Goal: Find specific page/section: Find specific page/section

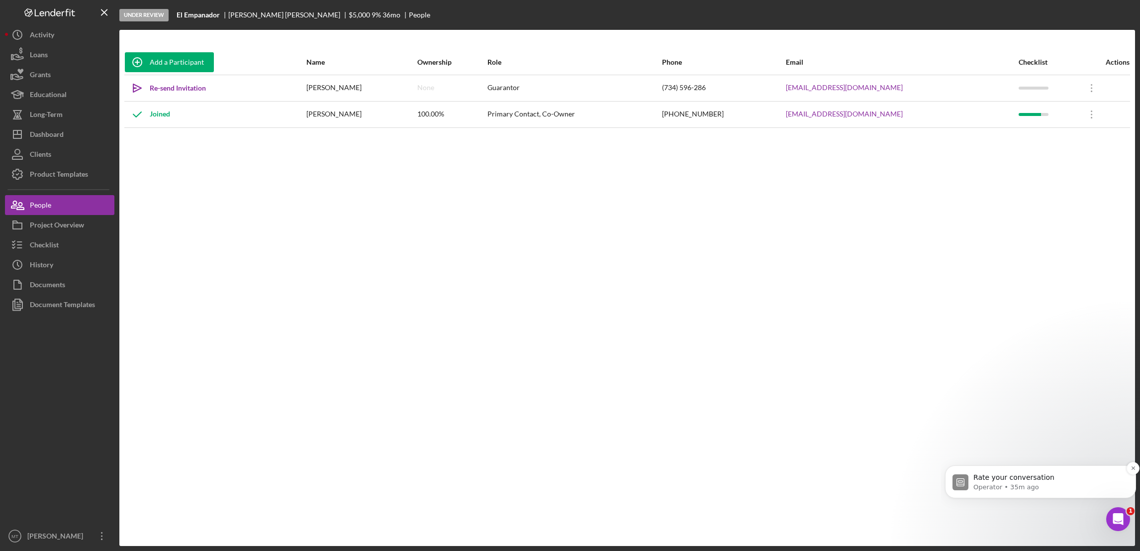
click at [1035, 482] on p "Operator • 35m ago" at bounding box center [1048, 486] width 150 height 9
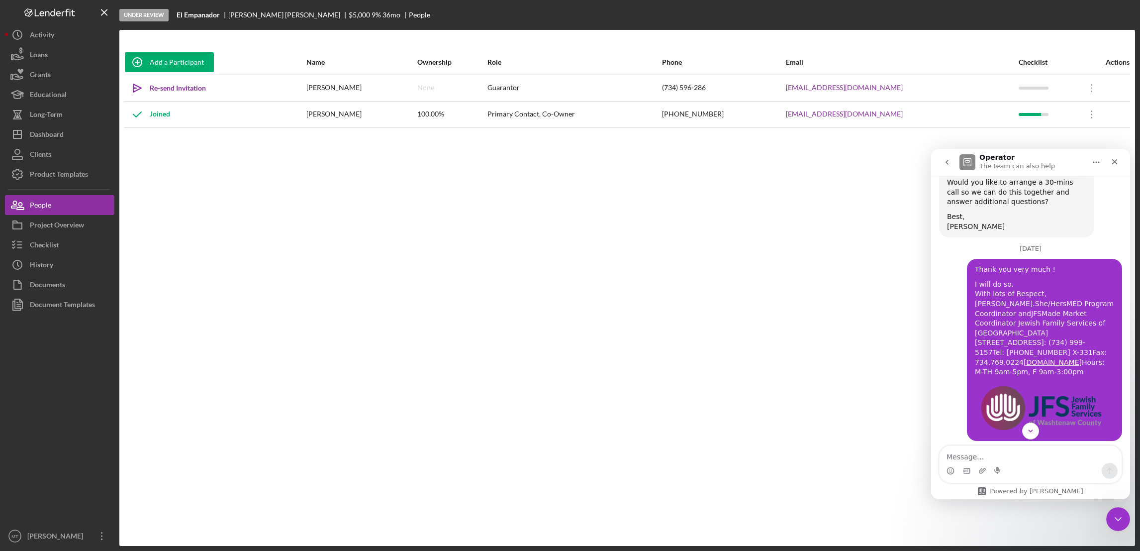
scroll to position [2337, 0]
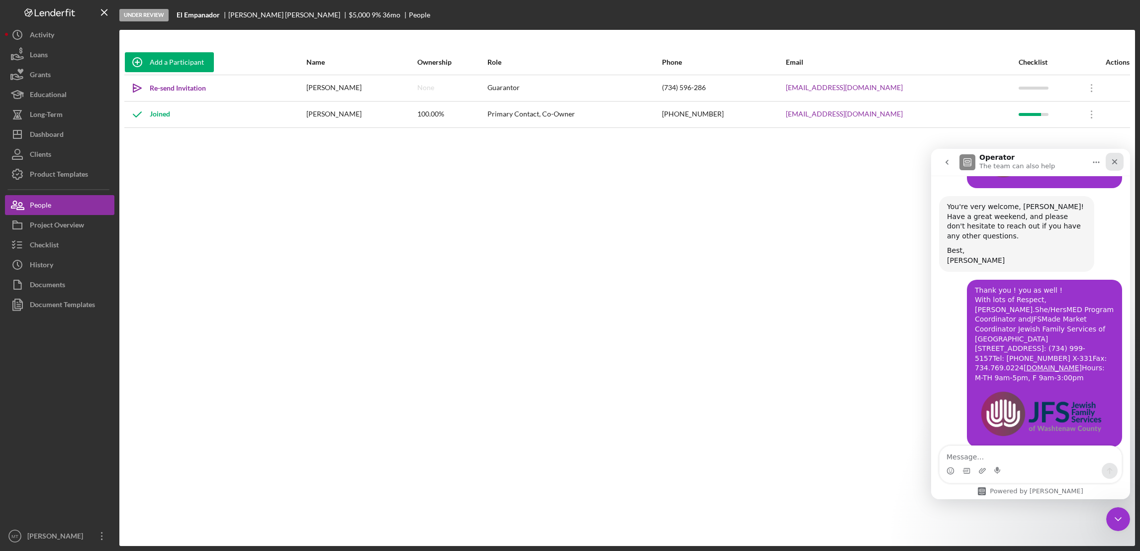
click at [1109, 164] on div "Close" at bounding box center [1115, 162] width 18 height 18
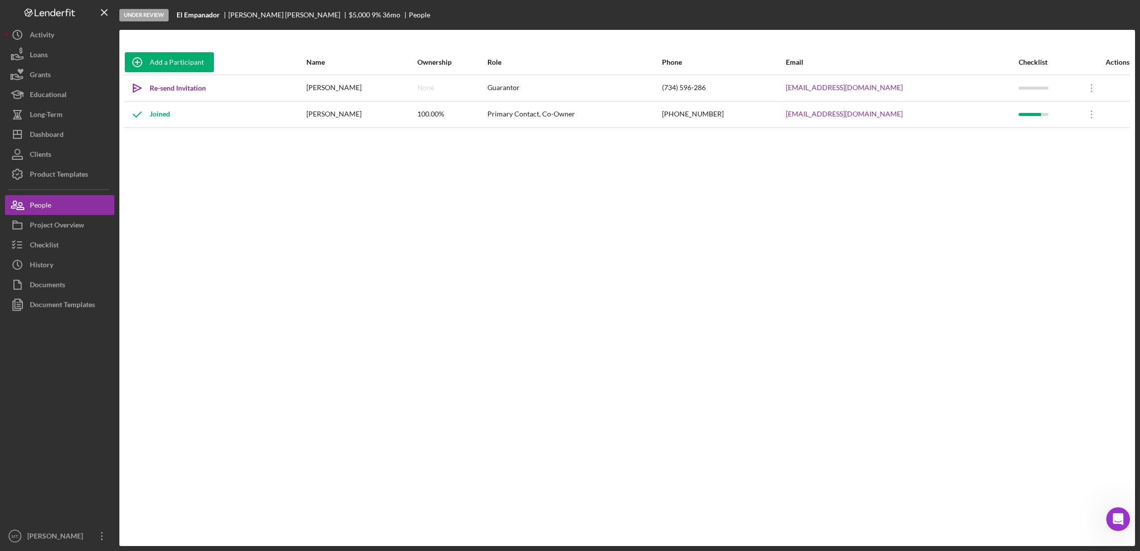
scroll to position [2347, 0]
click at [56, 139] on div "Dashboard" at bounding box center [47, 135] width 34 height 22
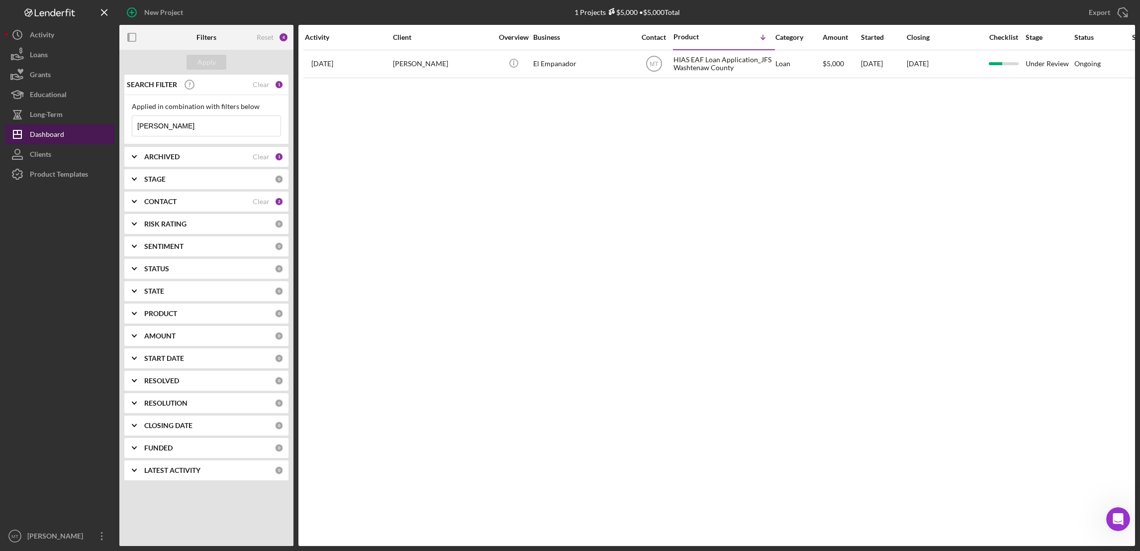
drag, startPoint x: 186, startPoint y: 128, endPoint x: 109, endPoint y: 126, distance: 77.6
click at [109, 126] on div "New Project 1 Projects $5,000 • $5,000 Total [PERSON_NAME] Export Icon/Export F…" at bounding box center [570, 273] width 1130 height 546
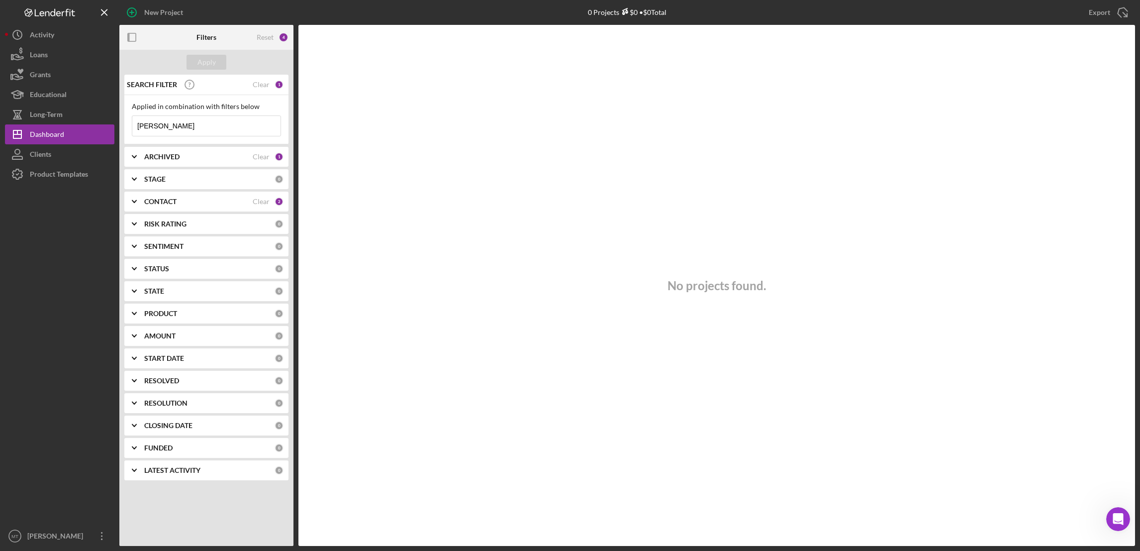
type input "[PERSON_NAME]"
click at [279, 155] on div "1" at bounding box center [279, 156] width 9 height 9
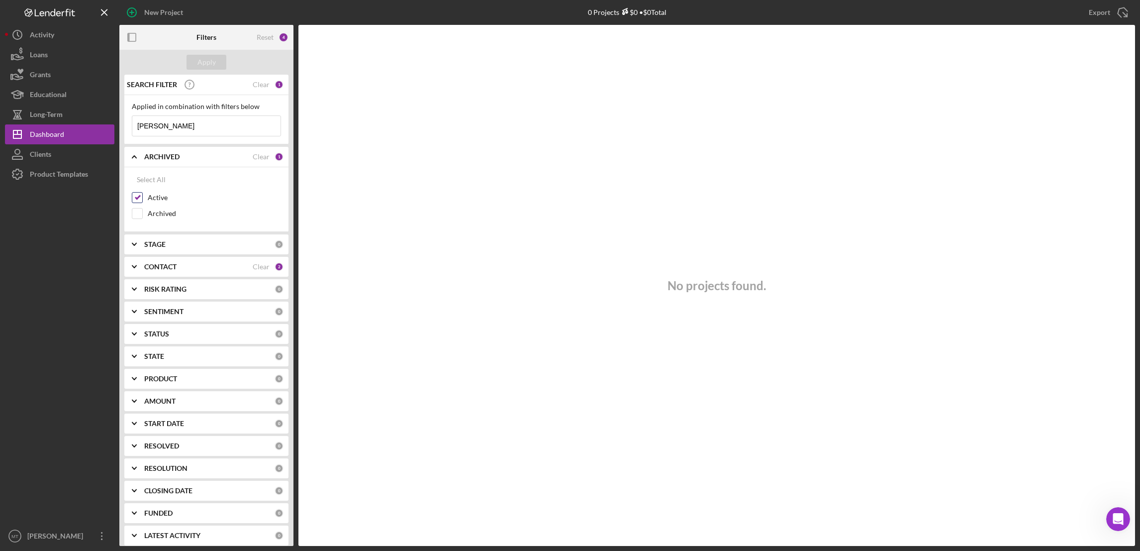
click at [135, 196] on input "Active" at bounding box center [137, 197] width 10 height 10
checkbox input "false"
click at [141, 215] on input "Archived" at bounding box center [137, 213] width 10 height 10
checkbox input "true"
click at [206, 63] on div "Apply" at bounding box center [206, 62] width 18 height 15
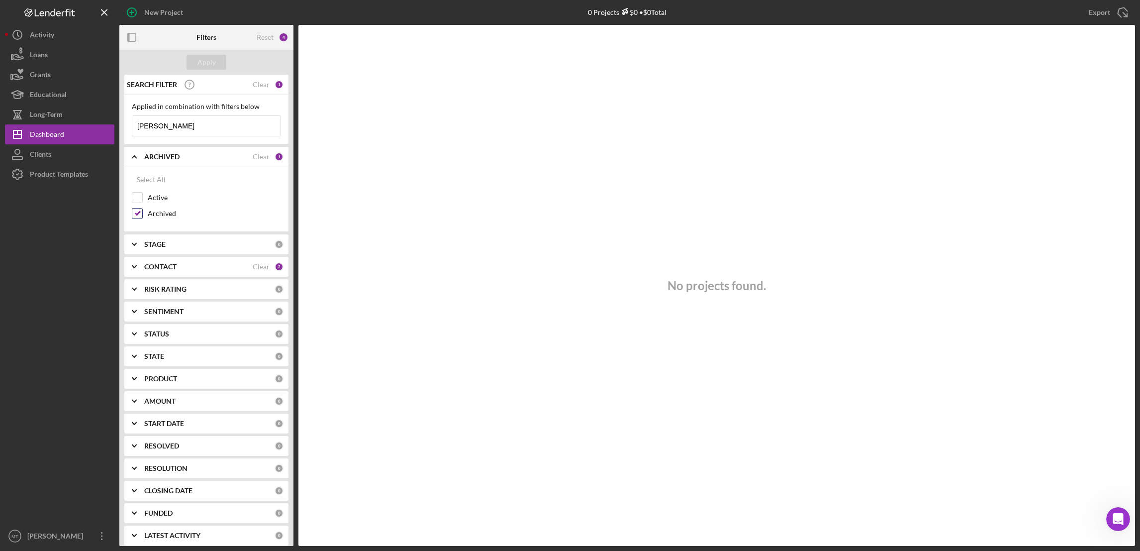
click at [136, 219] on div at bounding box center [137, 213] width 11 height 11
click at [166, 269] on b "CONTACT" at bounding box center [160, 267] width 32 height 8
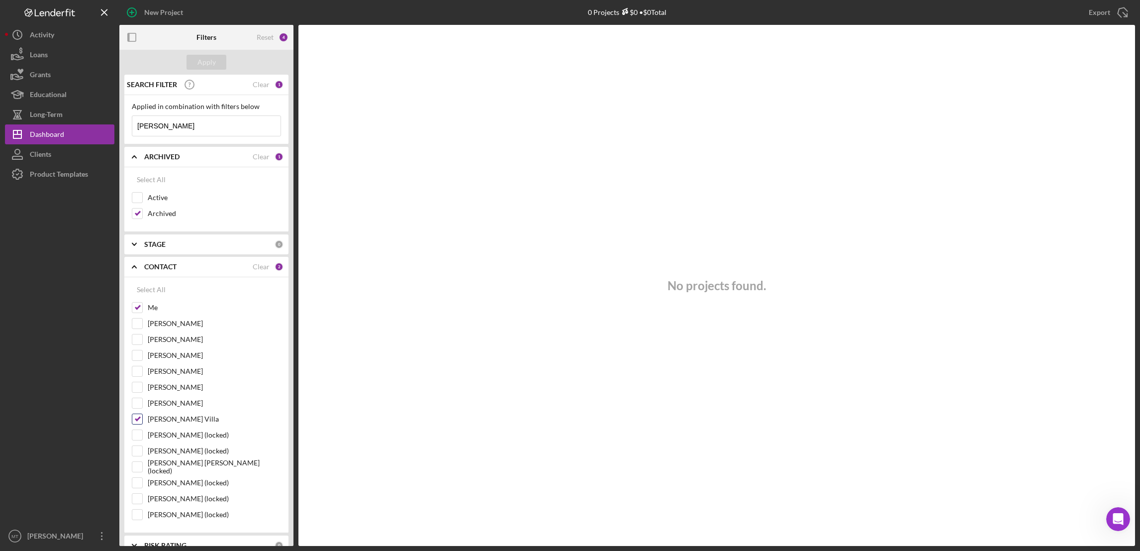
click at [137, 424] on input "[PERSON_NAME] Villa" at bounding box center [137, 419] width 10 height 10
checkbox input "false"
click at [136, 308] on input "Me" at bounding box center [137, 307] width 10 height 10
checkbox input "false"
click at [205, 63] on div "Apply" at bounding box center [206, 62] width 18 height 15
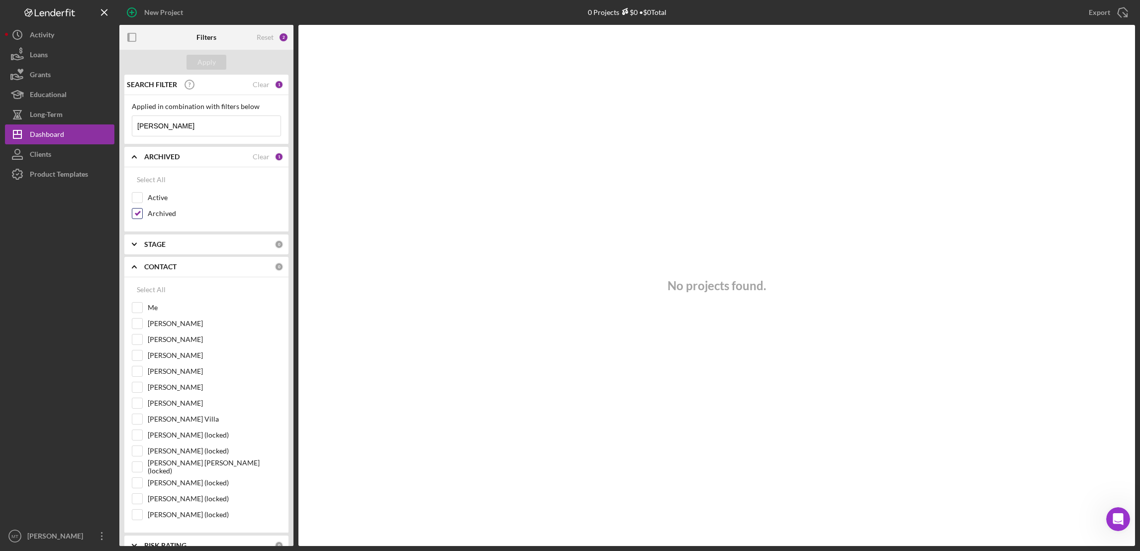
click at [139, 211] on input "Archived" at bounding box center [137, 213] width 10 height 10
checkbox input "false"
click at [138, 422] on input "[PERSON_NAME] Villa" at bounding box center [137, 419] width 10 height 10
click at [204, 63] on div "Apply" at bounding box center [206, 62] width 18 height 15
click at [138, 420] on input "[PERSON_NAME] Villa" at bounding box center [137, 419] width 10 height 10
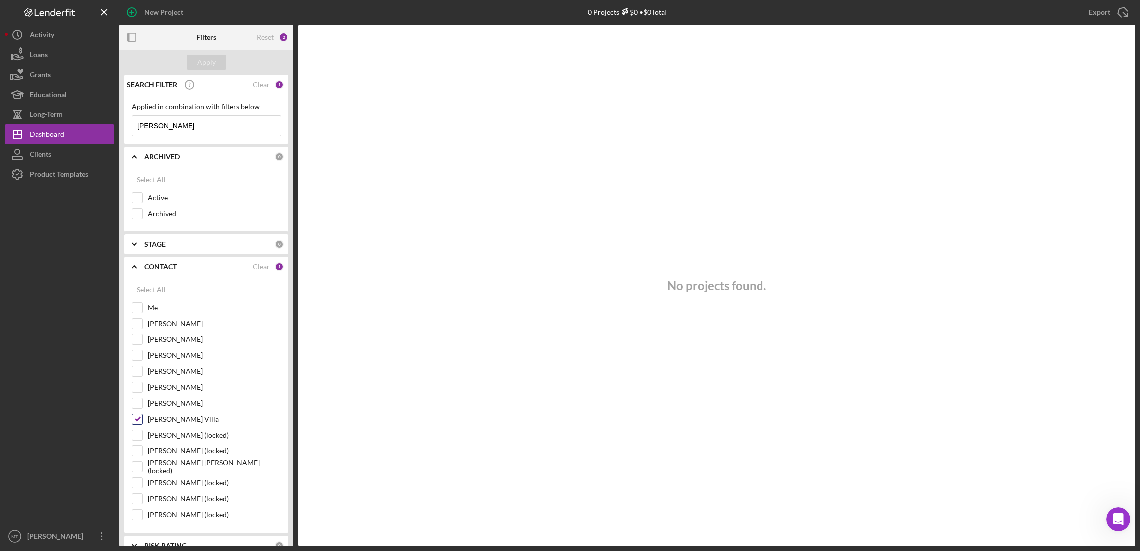
checkbox input "false"
click at [136, 483] on input "[PERSON_NAME] (locked)" at bounding box center [137, 482] width 10 height 10
checkbox input "true"
click at [208, 62] on div "Apply" at bounding box center [206, 62] width 18 height 15
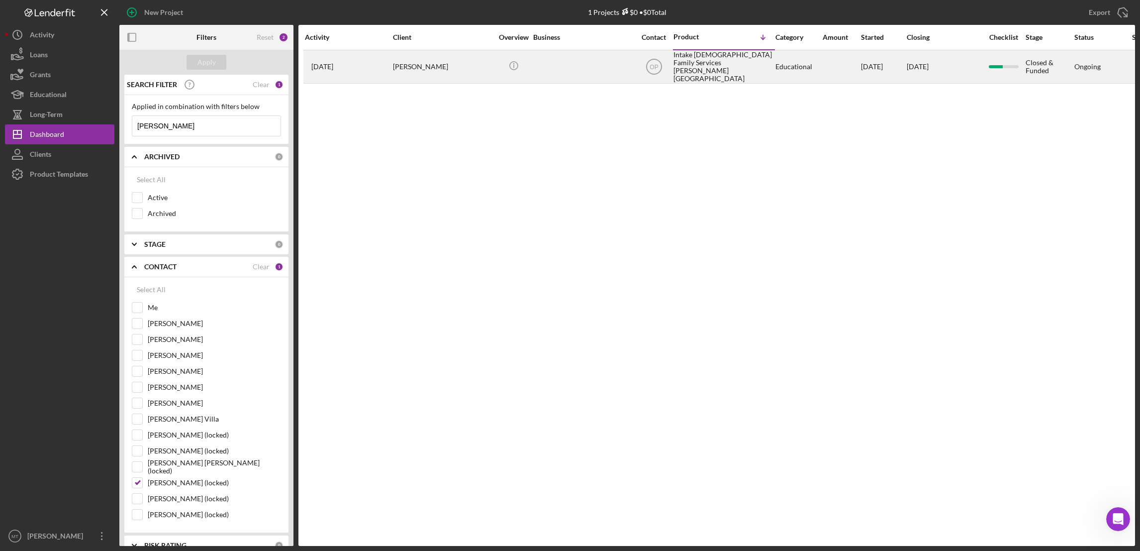
click at [691, 61] on div "Intake [DEMOGRAPHIC_DATA] Family Services [PERSON_NAME][GEOGRAPHIC_DATA]" at bounding box center [722, 67] width 99 height 32
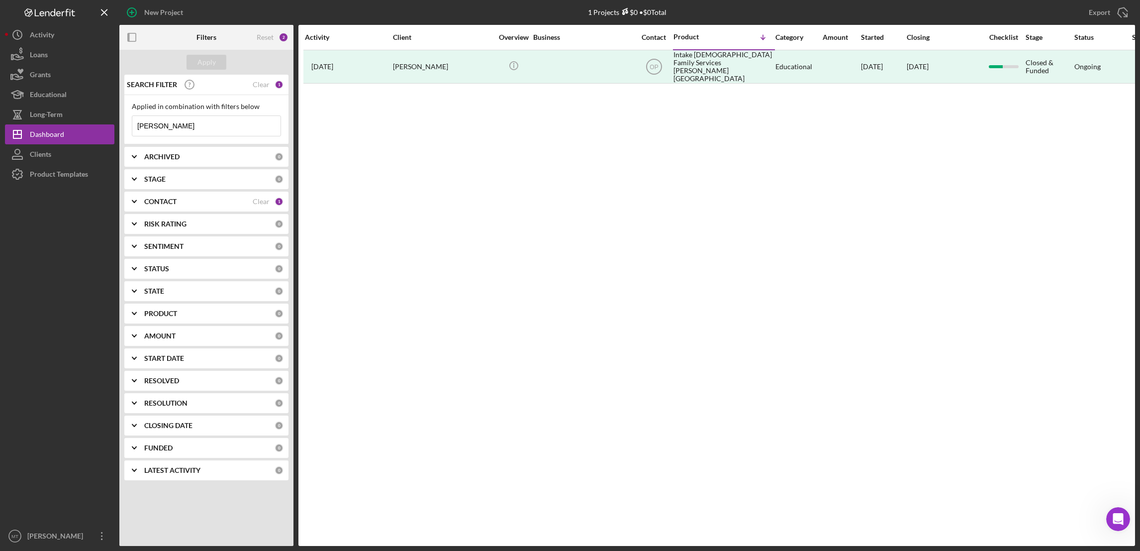
click at [165, 126] on input "[PERSON_NAME]" at bounding box center [206, 126] width 148 height 20
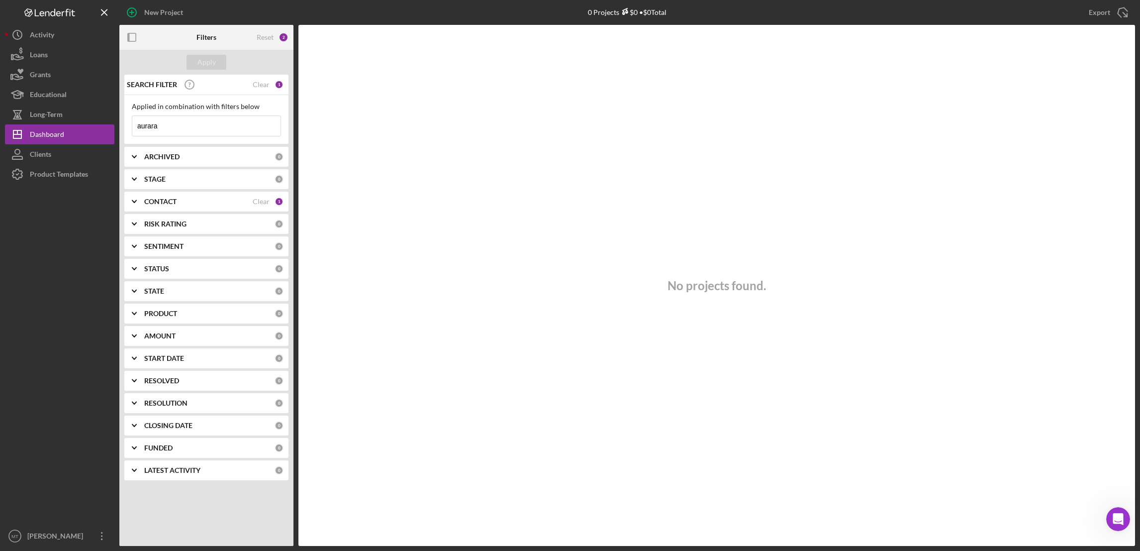
type input "aurara"
click at [230, 208] on div "CONTACT Clear 1" at bounding box center [213, 201] width 139 height 20
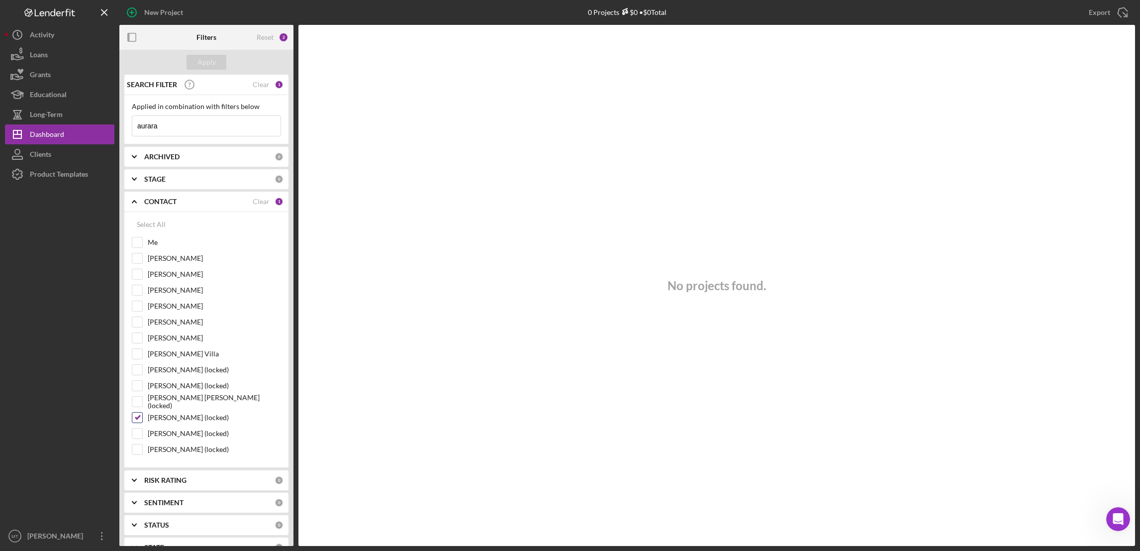
click at [137, 422] on input "[PERSON_NAME] (locked)" at bounding box center [137, 417] width 10 height 10
click at [140, 420] on input "[PERSON_NAME] (locked)" at bounding box center [137, 417] width 10 height 10
click at [168, 123] on input "aurara" at bounding box center [206, 126] width 148 height 20
click at [138, 422] on input "[PERSON_NAME] (locked)" at bounding box center [137, 417] width 10 height 10
checkbox input "false"
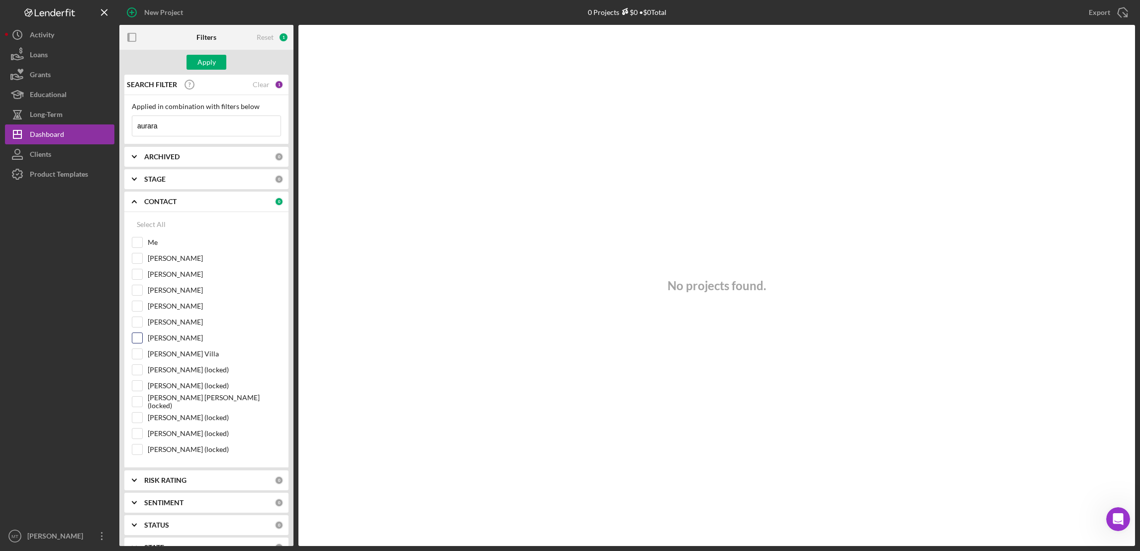
drag, startPoint x: 138, startPoint y: 352, endPoint x: 140, endPoint y: 333, distance: 18.5
click at [138, 352] on input "[PERSON_NAME] Villa" at bounding box center [137, 354] width 10 height 10
checkbox input "true"
click at [205, 65] on div "Apply" at bounding box center [206, 62] width 18 height 15
click at [257, 84] on div "Clear" at bounding box center [261, 85] width 17 height 8
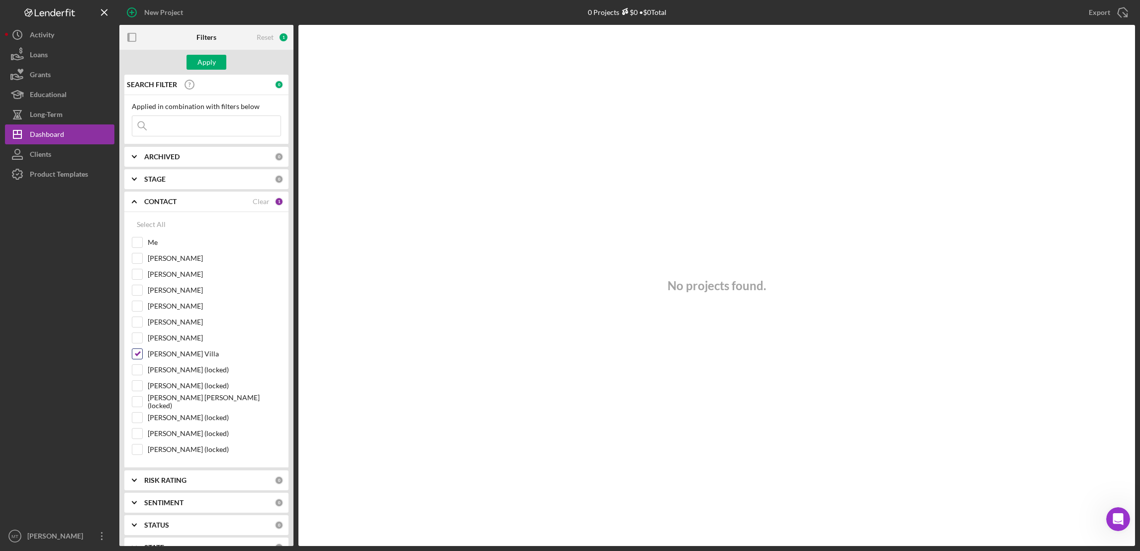
click at [141, 358] on input "[PERSON_NAME] Villa" at bounding box center [137, 354] width 10 height 10
checkbox input "false"
click at [169, 133] on input at bounding box center [206, 126] width 148 height 20
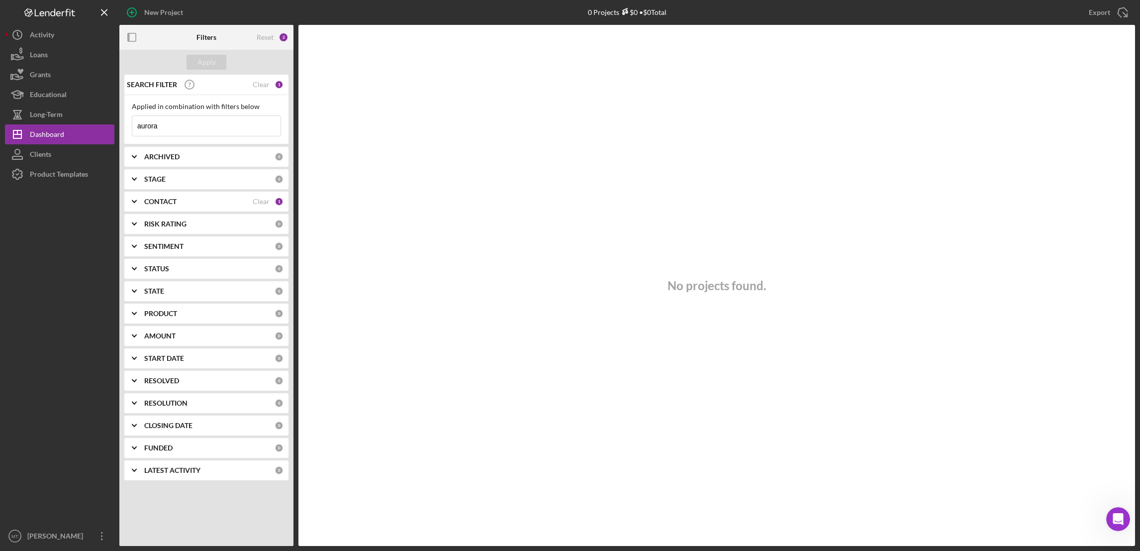
type input "aurora"
click at [208, 196] on div "CONTACT Clear 1" at bounding box center [213, 201] width 139 height 20
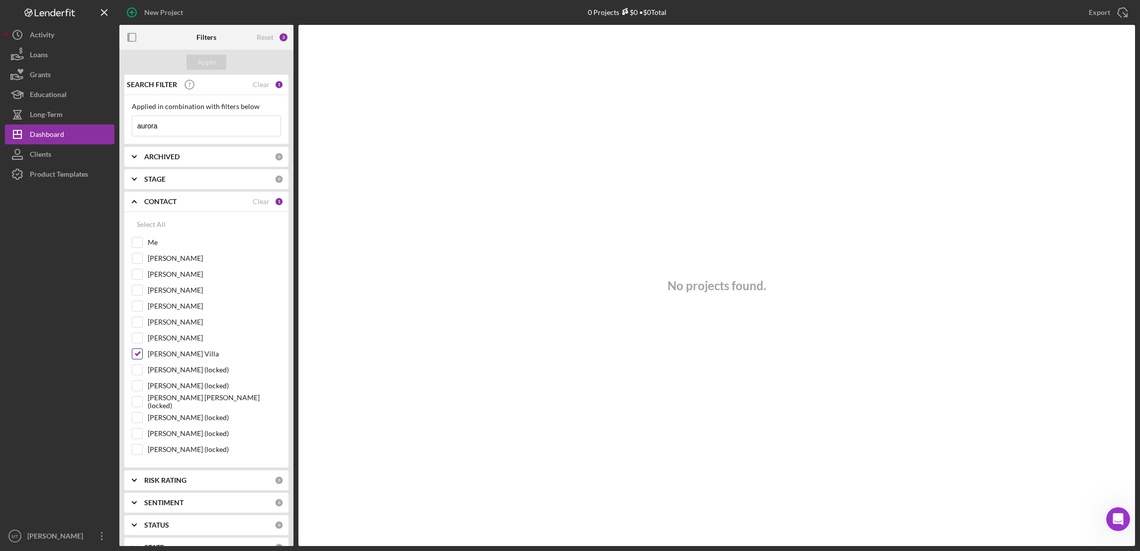
click at [132, 355] on input "[PERSON_NAME] Villa" at bounding box center [137, 354] width 10 height 10
checkbox input "false"
click at [135, 421] on input "[PERSON_NAME] (locked)" at bounding box center [137, 417] width 10 height 10
click at [211, 64] on div "Apply" at bounding box center [206, 62] width 18 height 15
click at [134, 418] on input "[PERSON_NAME] (locked)" at bounding box center [137, 417] width 10 height 10
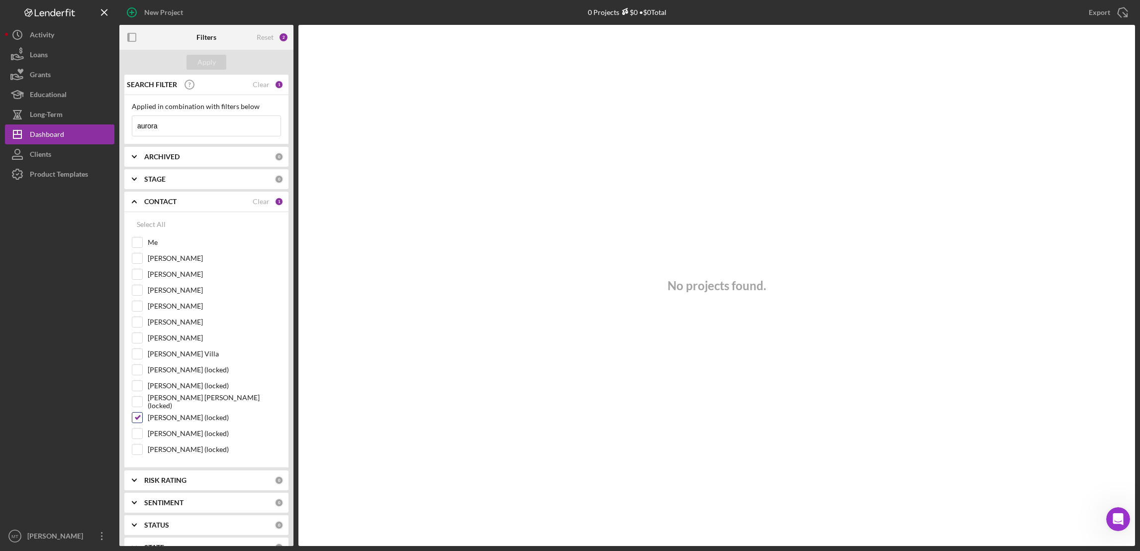
checkbox input "false"
click at [209, 65] on div "Apply" at bounding box center [206, 62] width 18 height 15
click at [137, 435] on input "[PERSON_NAME] (locked)" at bounding box center [137, 433] width 10 height 10
checkbox input "true"
click at [133, 454] on input "[PERSON_NAME] (locked)" at bounding box center [137, 449] width 10 height 10
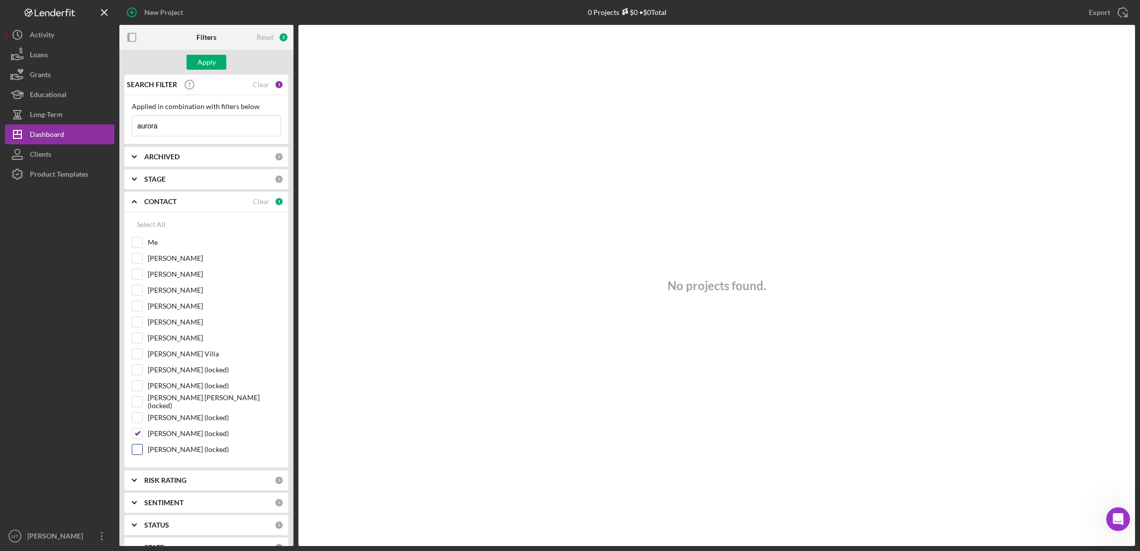
checkbox input "true"
click at [139, 430] on div at bounding box center [137, 433] width 11 height 11
click at [138, 434] on input "[PERSON_NAME] (locked)" at bounding box center [137, 433] width 10 height 10
checkbox input "false"
click at [211, 63] on div "Apply" at bounding box center [206, 62] width 18 height 15
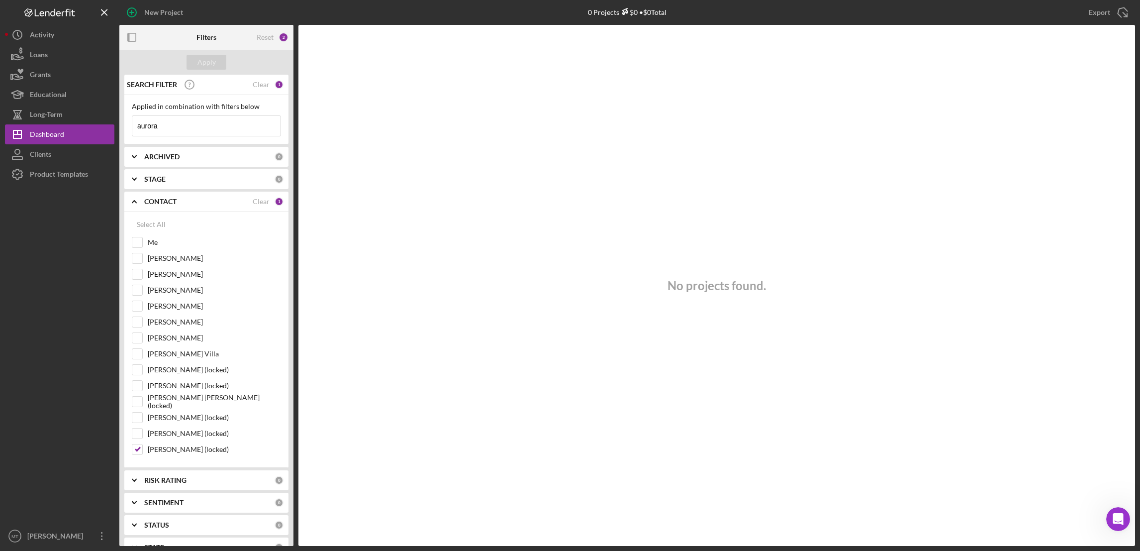
click at [159, 197] on b "CONTACT" at bounding box center [160, 201] width 32 height 8
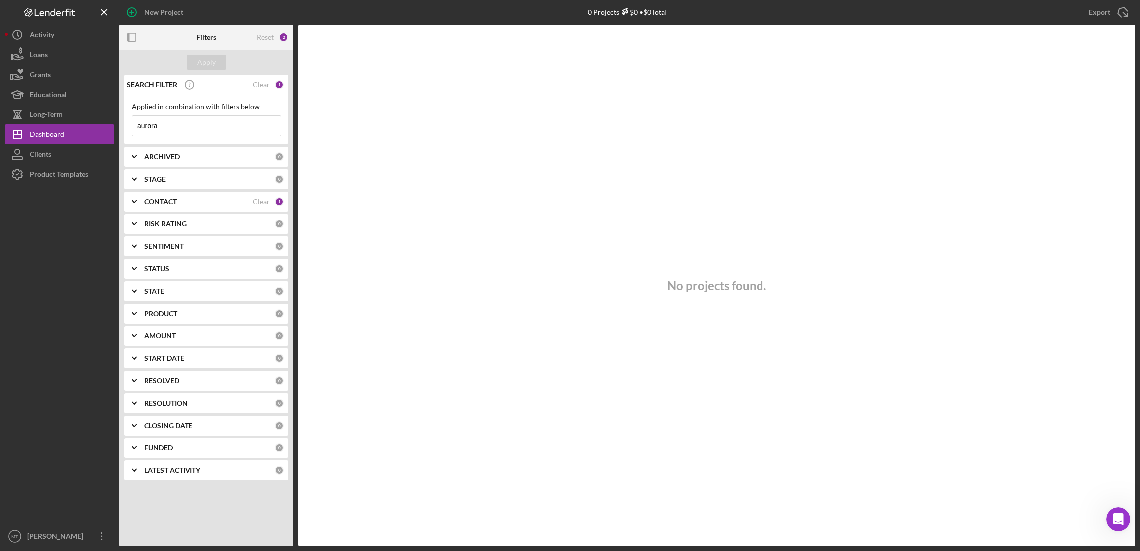
click at [259, 194] on div "CONTACT Clear 1" at bounding box center [213, 201] width 139 height 20
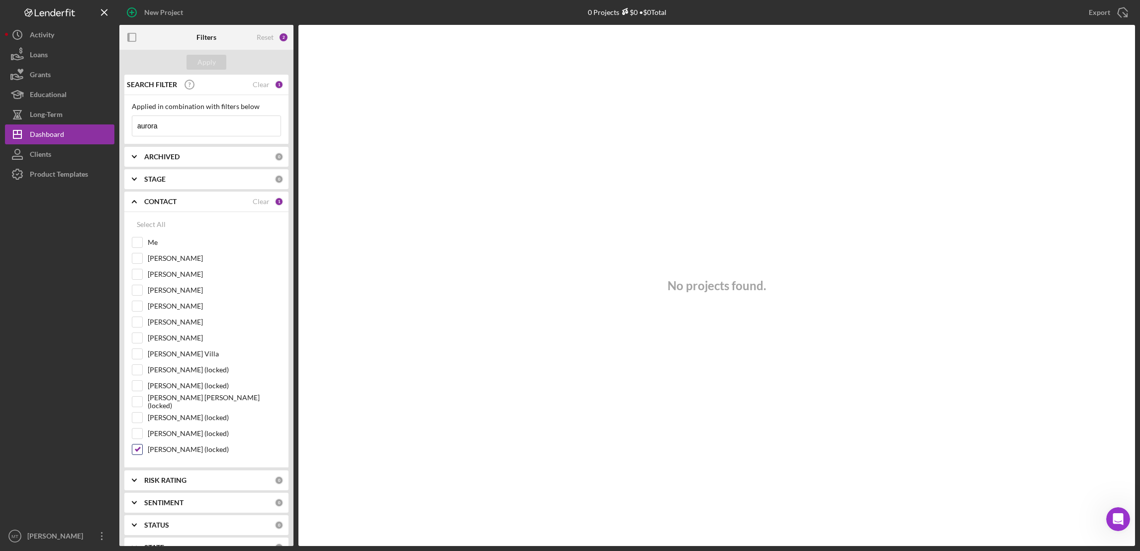
click at [136, 452] on input "[PERSON_NAME] (locked)" at bounding box center [137, 449] width 10 height 10
checkbox input "false"
click at [136, 246] on input "Me" at bounding box center [137, 242] width 10 height 10
click at [215, 62] on button "Apply" at bounding box center [206, 62] width 40 height 15
click at [136, 244] on input "Me" at bounding box center [137, 242] width 10 height 10
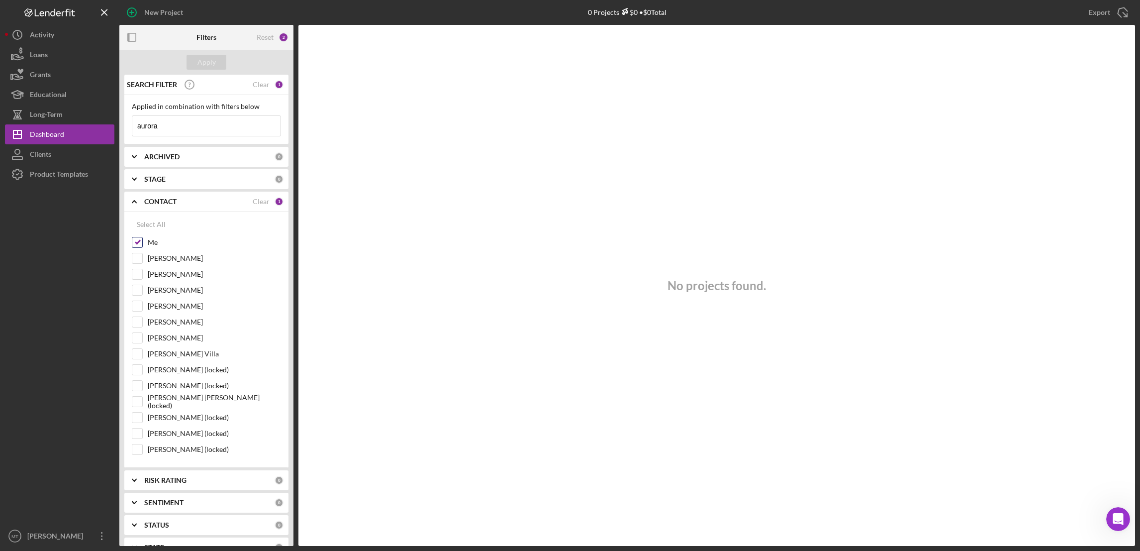
checkbox input "false"
click at [168, 157] on b "ARCHIVED" at bounding box center [161, 157] width 35 height 8
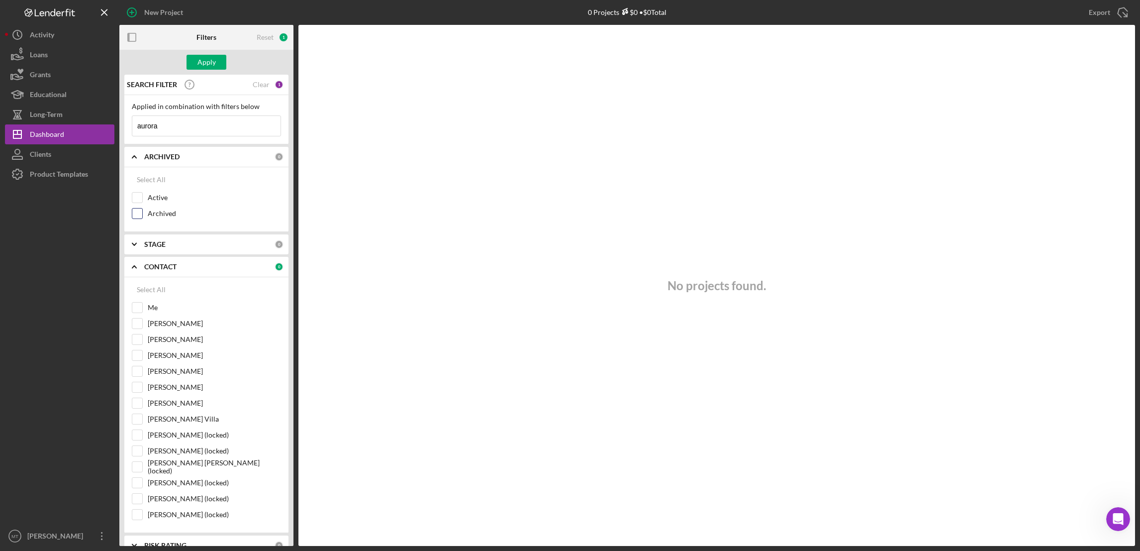
click at [141, 215] on input "Archived" at bounding box center [137, 213] width 10 height 10
checkbox input "true"
click at [137, 487] on input "[PERSON_NAME] (locked)" at bounding box center [137, 482] width 10 height 10
click at [198, 65] on div "Apply" at bounding box center [206, 62] width 18 height 15
click at [136, 484] on input "[PERSON_NAME] (locked)" at bounding box center [137, 482] width 10 height 10
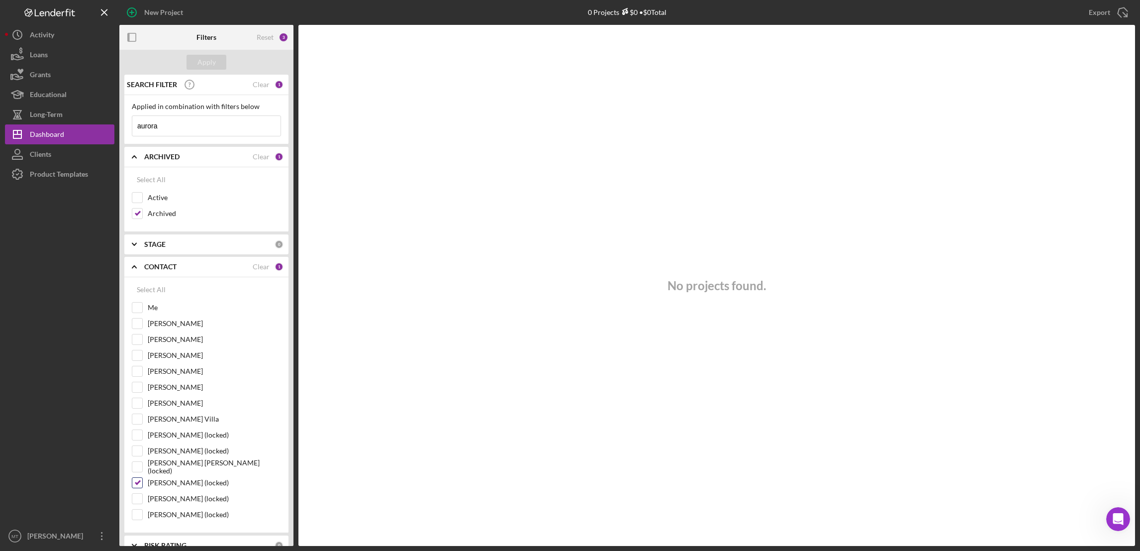
checkbox input "false"
click at [207, 59] on div "Apply" at bounding box center [206, 62] width 18 height 15
click at [138, 419] on input "[PERSON_NAME] Villa" at bounding box center [137, 419] width 10 height 10
click at [207, 62] on div "Apply" at bounding box center [206, 62] width 18 height 15
click at [139, 420] on input "[PERSON_NAME] Villa" at bounding box center [137, 419] width 10 height 10
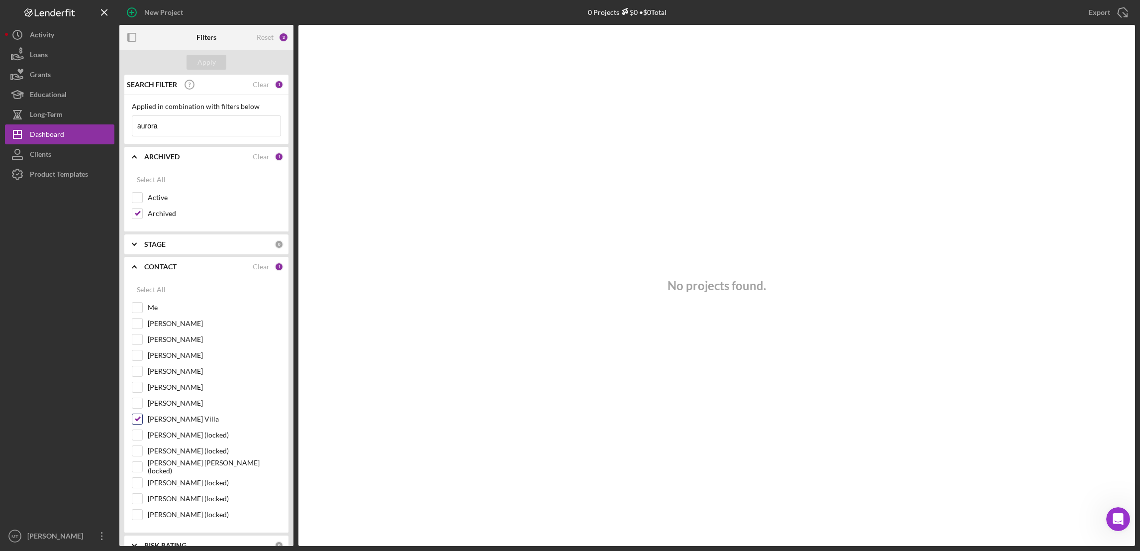
checkbox input "false"
click at [142, 212] on input "Archived" at bounding box center [137, 213] width 10 height 10
checkbox input "false"
click at [43, 171] on div "Product Templates" at bounding box center [59, 175] width 58 height 22
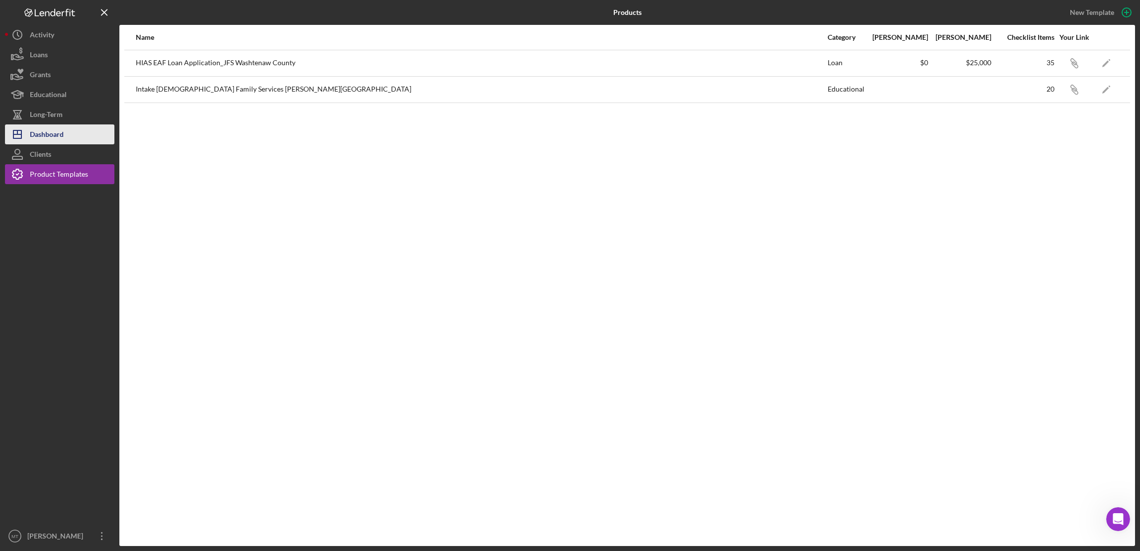
click at [47, 134] on div "Dashboard" at bounding box center [47, 135] width 34 height 22
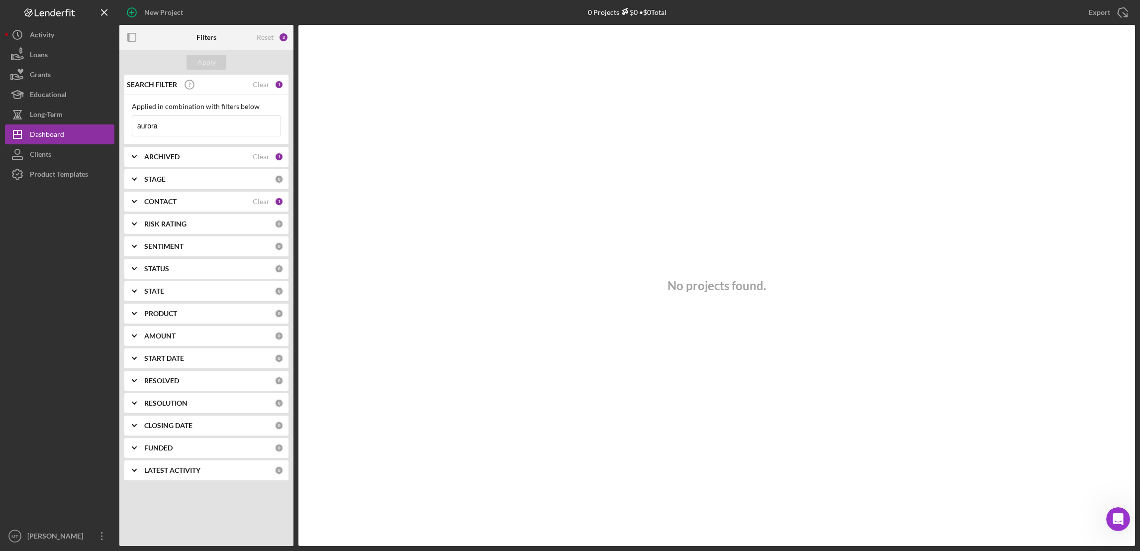
click at [196, 128] on input "aurora" at bounding box center [206, 126] width 148 height 20
type input "a"
type input "[PERSON_NAME]"
click at [194, 155] on div "ARCHIVED" at bounding box center [198, 157] width 108 height 8
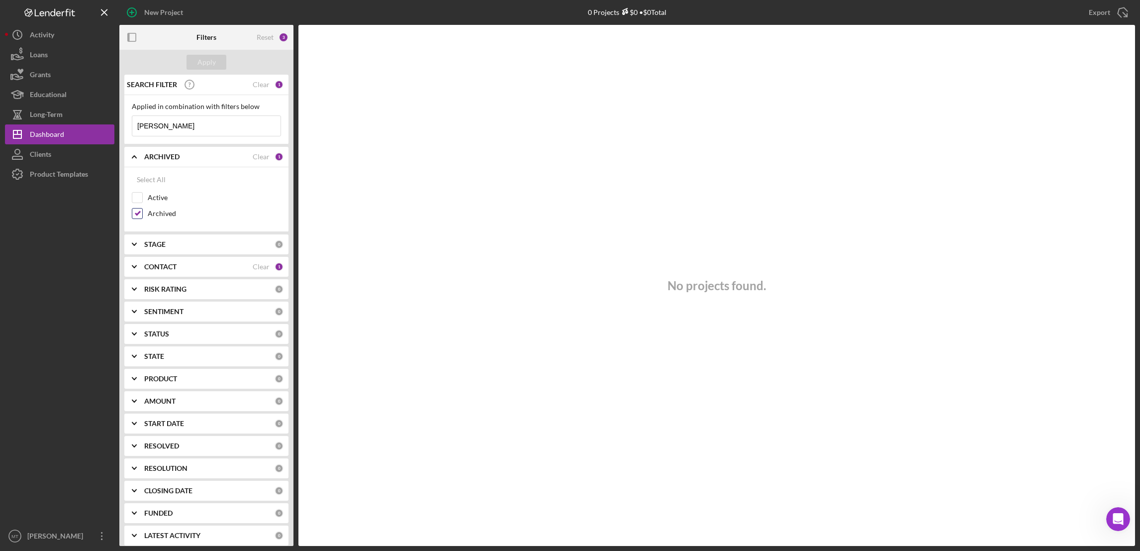
click at [135, 216] on input "Archived" at bounding box center [137, 213] width 10 height 10
checkbox input "false"
click at [181, 124] on input "[PERSON_NAME]" at bounding box center [206, 126] width 148 height 20
click at [177, 266] on div "CONTACT" at bounding box center [198, 267] width 108 height 8
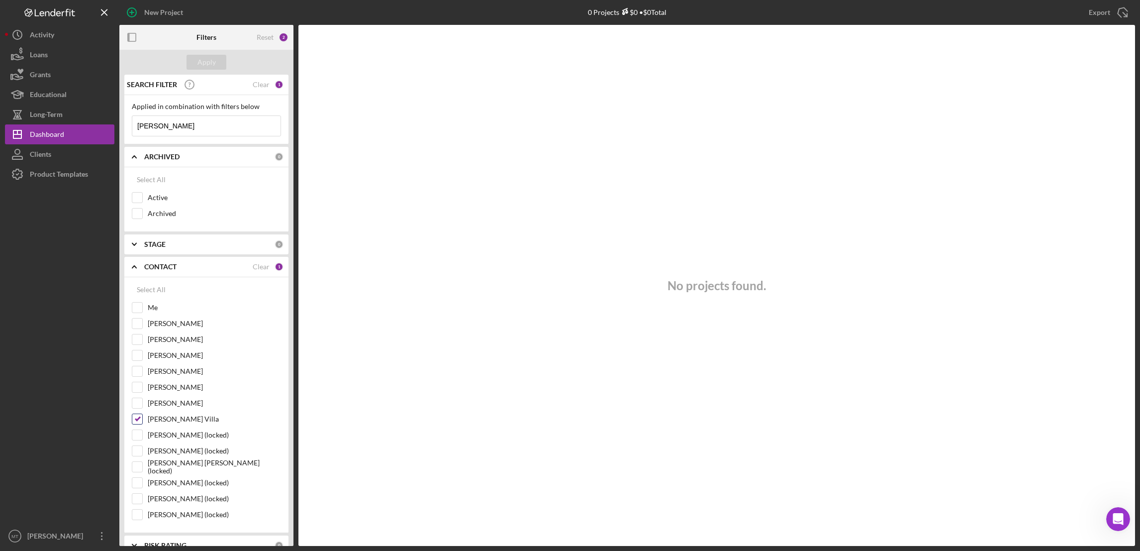
click at [139, 424] on input "[PERSON_NAME] Villa" at bounding box center [137, 419] width 10 height 10
checkbox input "false"
click at [138, 487] on input "[PERSON_NAME] (locked)" at bounding box center [137, 482] width 10 height 10
checkbox input "true"
click at [205, 65] on div "Apply" at bounding box center [206, 62] width 18 height 15
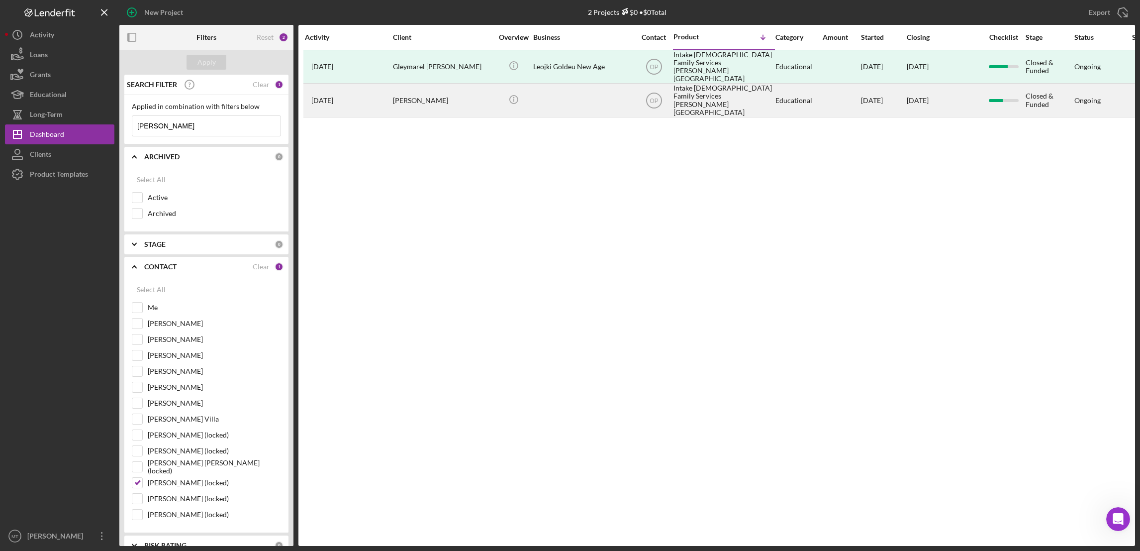
click at [713, 90] on div "Intake [DEMOGRAPHIC_DATA] Family Services [PERSON_NAME][GEOGRAPHIC_DATA]" at bounding box center [722, 100] width 99 height 32
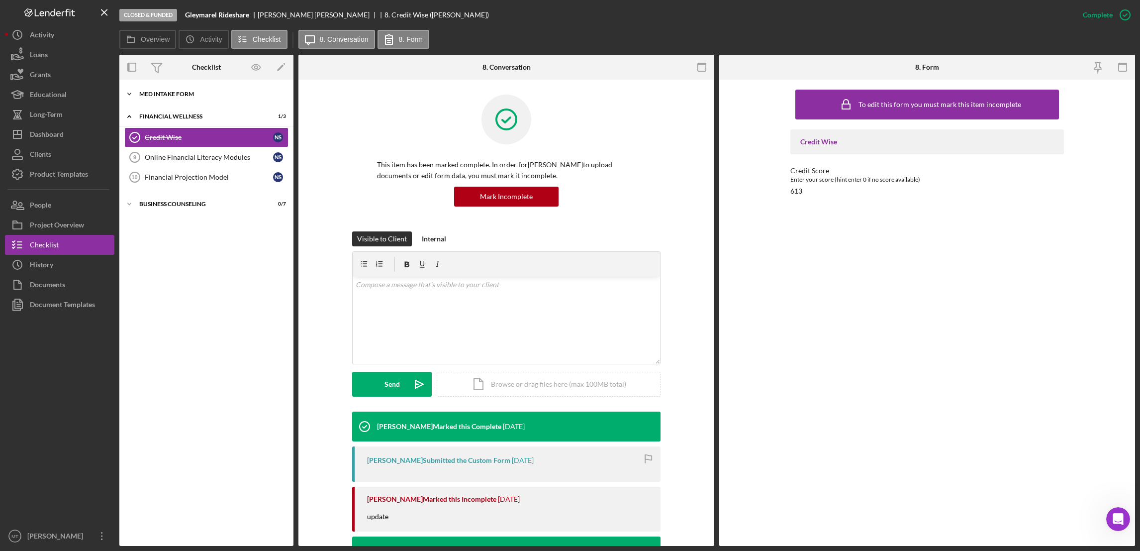
click at [160, 96] on div "MED Intake Form" at bounding box center [210, 94] width 142 height 6
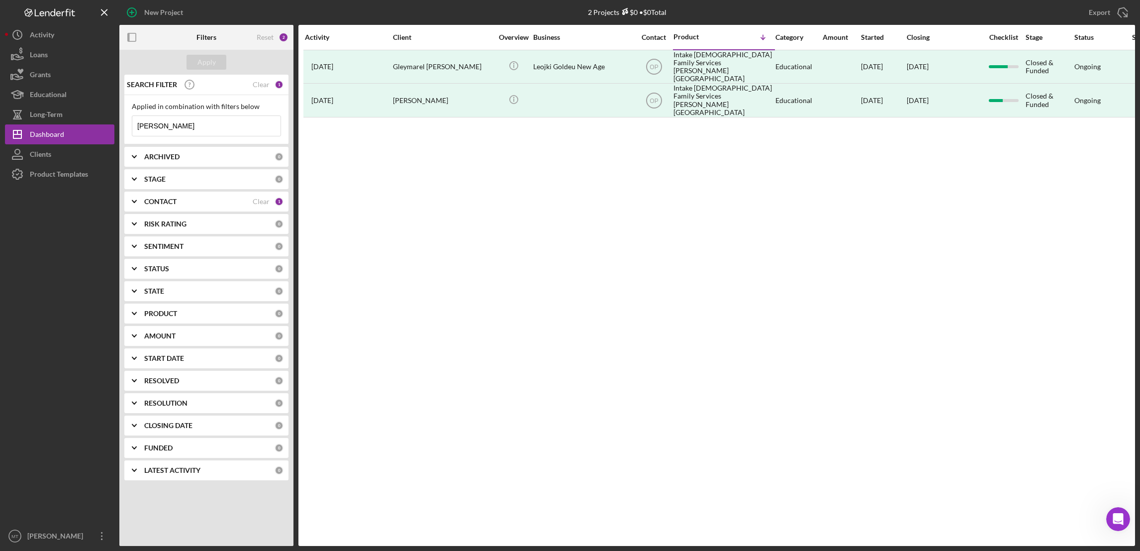
click at [200, 201] on div "CONTACT" at bounding box center [198, 201] width 108 height 8
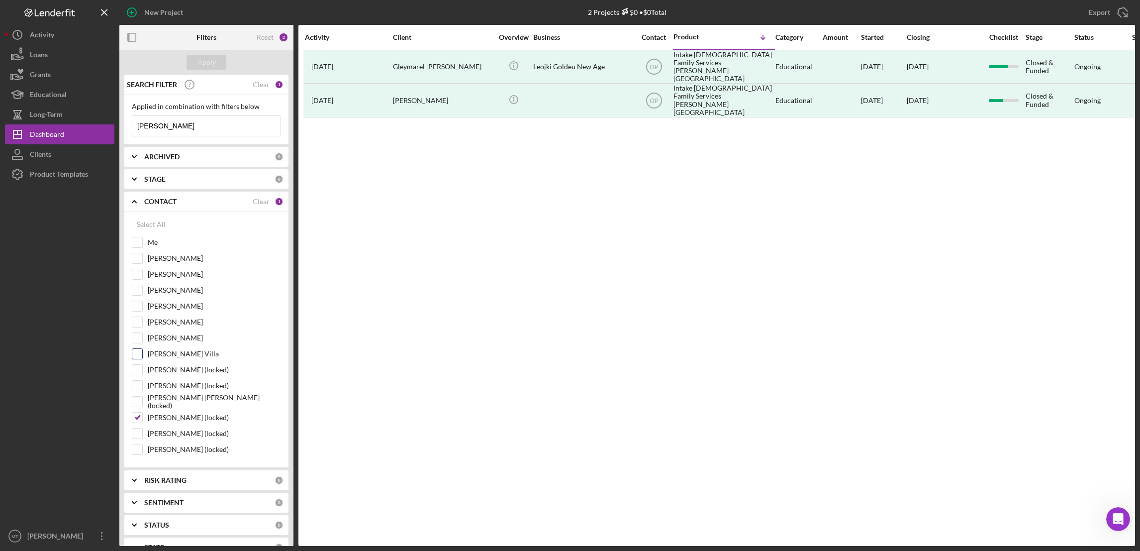
click at [135, 353] on input "[PERSON_NAME] Villa" at bounding box center [137, 354] width 10 height 10
checkbox input "true"
click at [204, 62] on div "Apply" at bounding box center [206, 62] width 18 height 15
click at [138, 417] on input "[PERSON_NAME] (locked)" at bounding box center [137, 417] width 10 height 10
click at [223, 60] on button "Apply" at bounding box center [206, 62] width 40 height 15
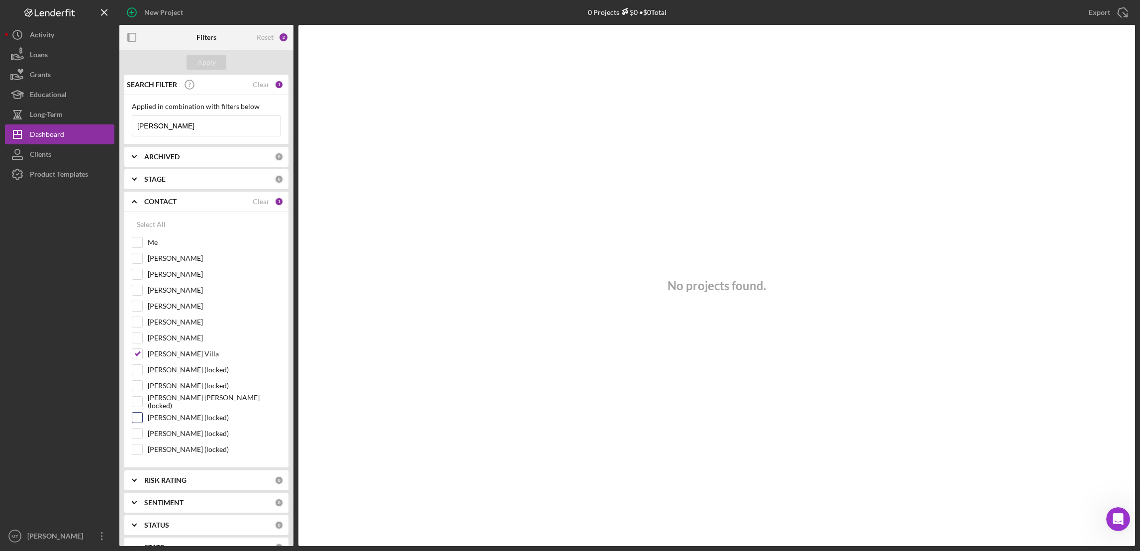
click at [138, 421] on input "[PERSON_NAME] (locked)" at bounding box center [137, 417] width 10 height 10
checkbox input "true"
click at [194, 55] on button "Apply" at bounding box center [206, 62] width 40 height 15
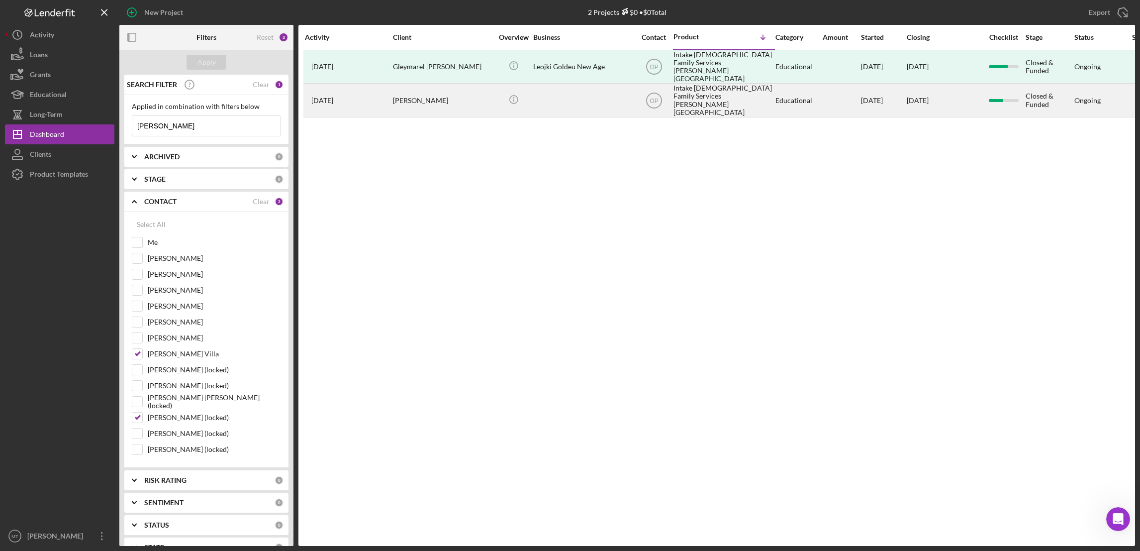
click at [710, 89] on div "Intake [DEMOGRAPHIC_DATA] Family Services [PERSON_NAME][GEOGRAPHIC_DATA]" at bounding box center [722, 100] width 99 height 32
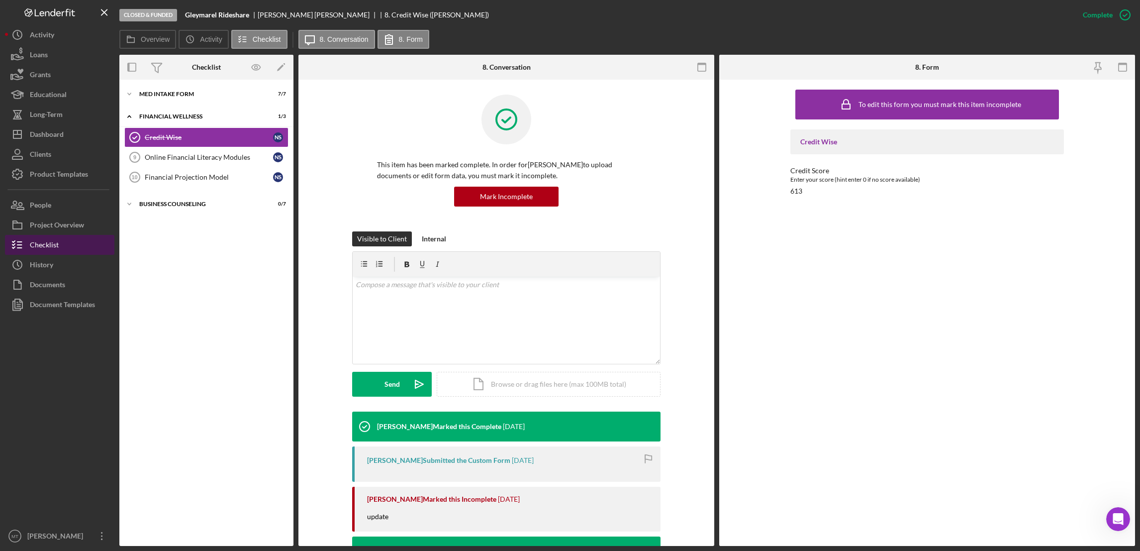
click at [52, 247] on div "Checklist" at bounding box center [44, 246] width 29 height 22
click at [68, 224] on div "Project Overview" at bounding box center [57, 226] width 54 height 22
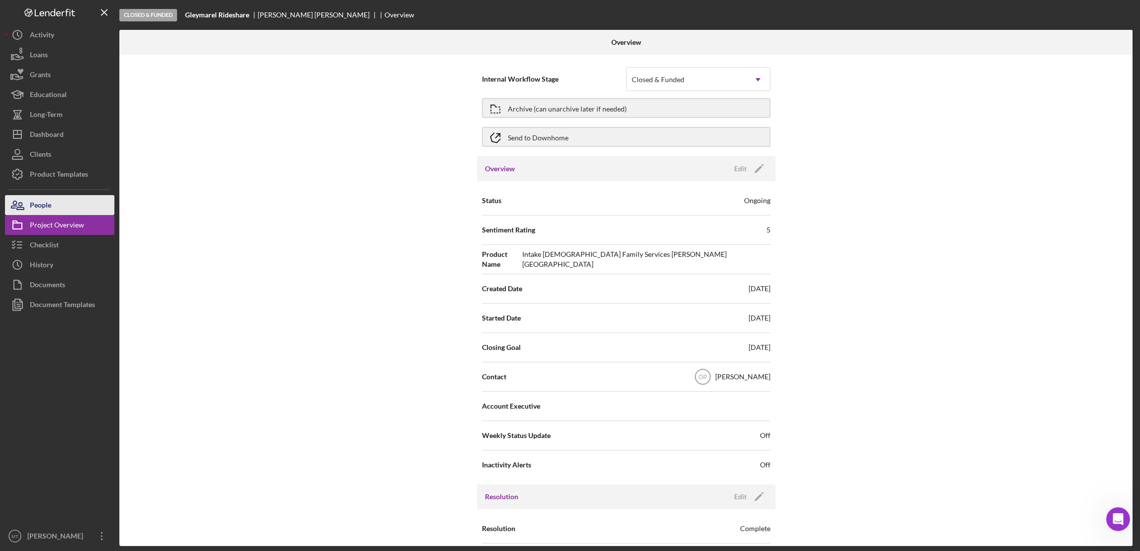
click at [46, 203] on div "People" at bounding box center [40, 206] width 21 height 22
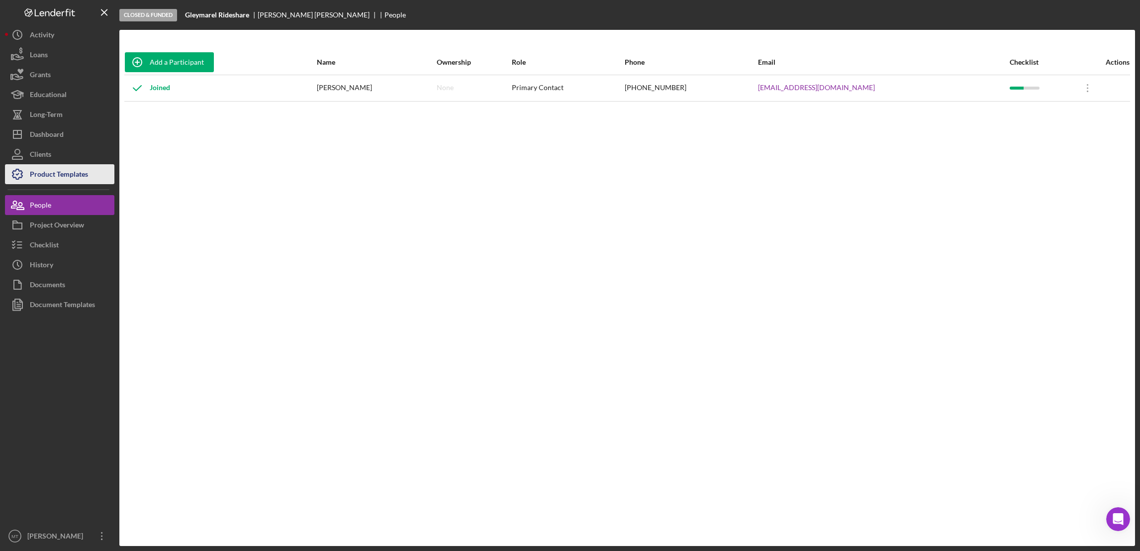
click at [53, 179] on div "Product Templates" at bounding box center [59, 175] width 58 height 22
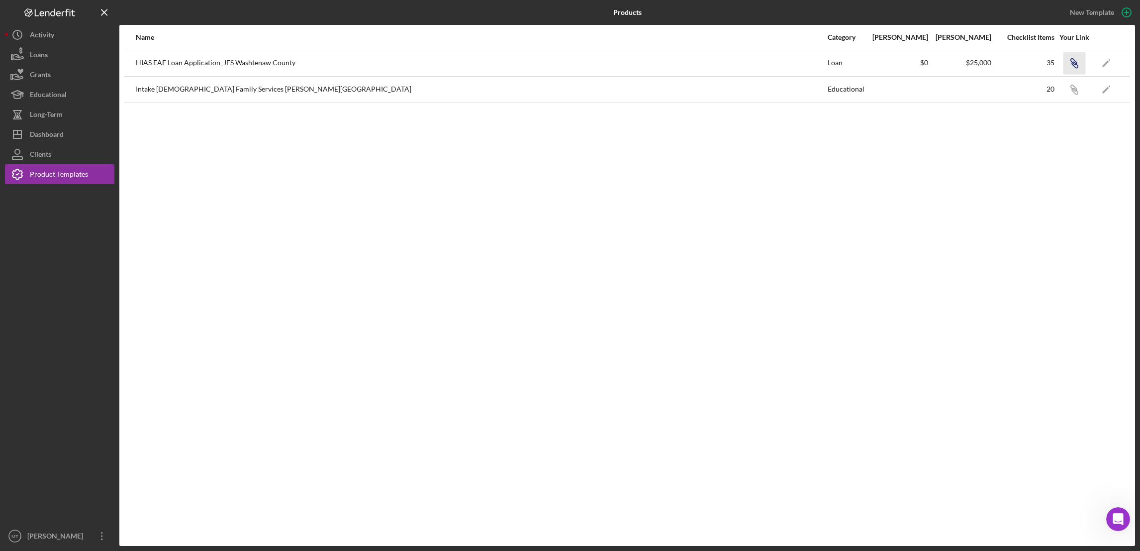
click at [1079, 63] on icon "Icon/Link" at bounding box center [1074, 63] width 22 height 22
click at [65, 36] on button "Icon/History Activity" at bounding box center [59, 35] width 109 height 20
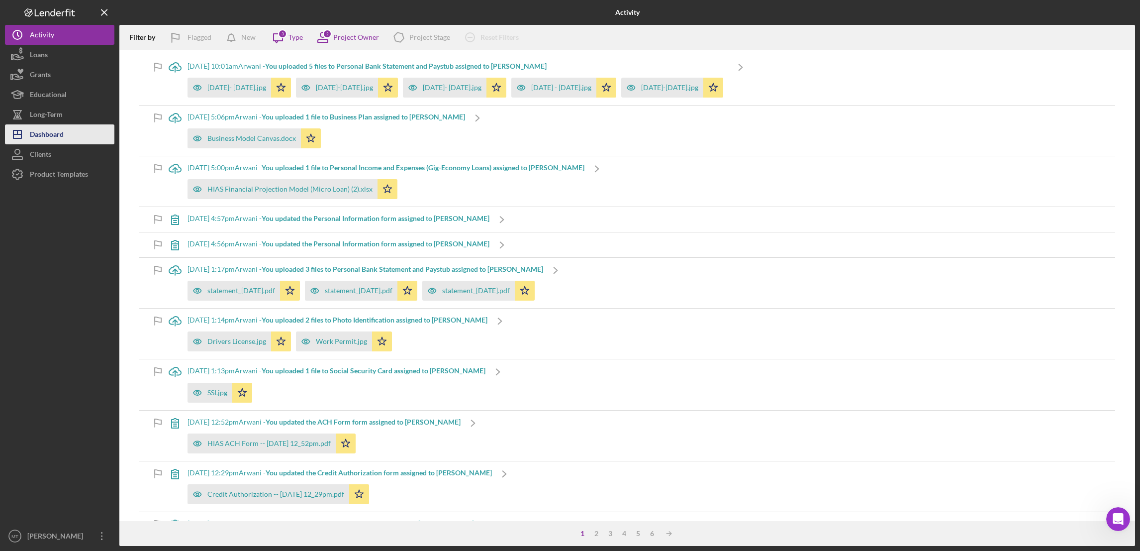
click at [50, 137] on div "Dashboard" at bounding box center [47, 135] width 34 height 22
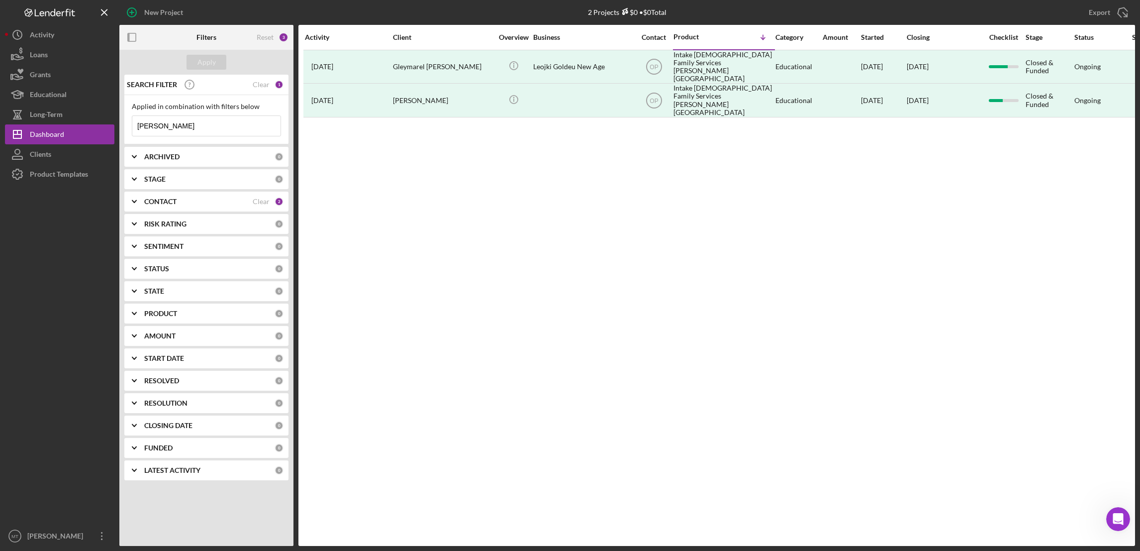
click at [183, 125] on input "[PERSON_NAME]" at bounding box center [206, 126] width 148 height 20
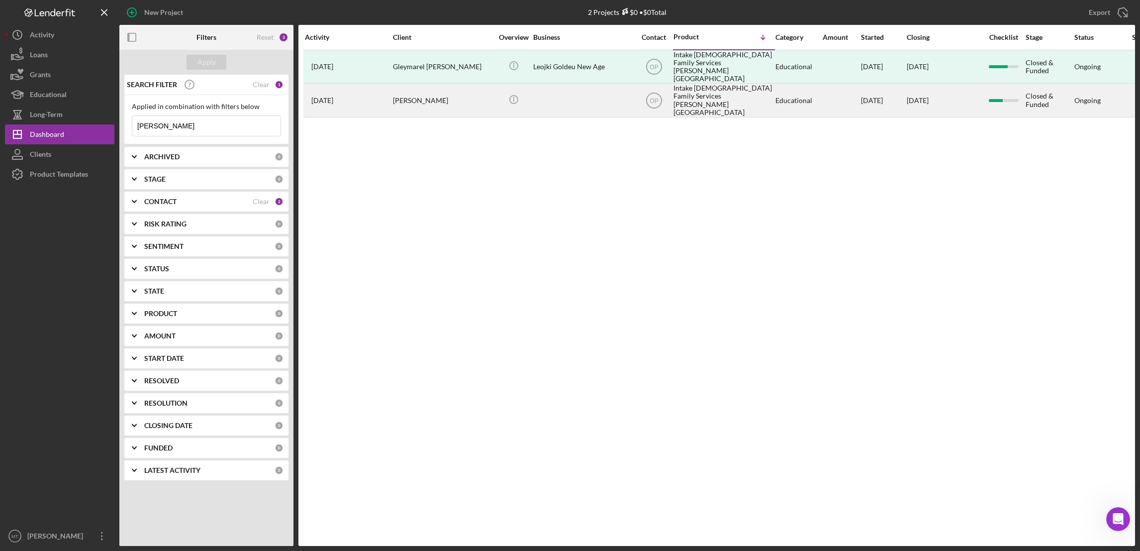
click at [698, 90] on div "Intake [DEMOGRAPHIC_DATA] Family Services [PERSON_NAME][GEOGRAPHIC_DATA]" at bounding box center [722, 100] width 99 height 32
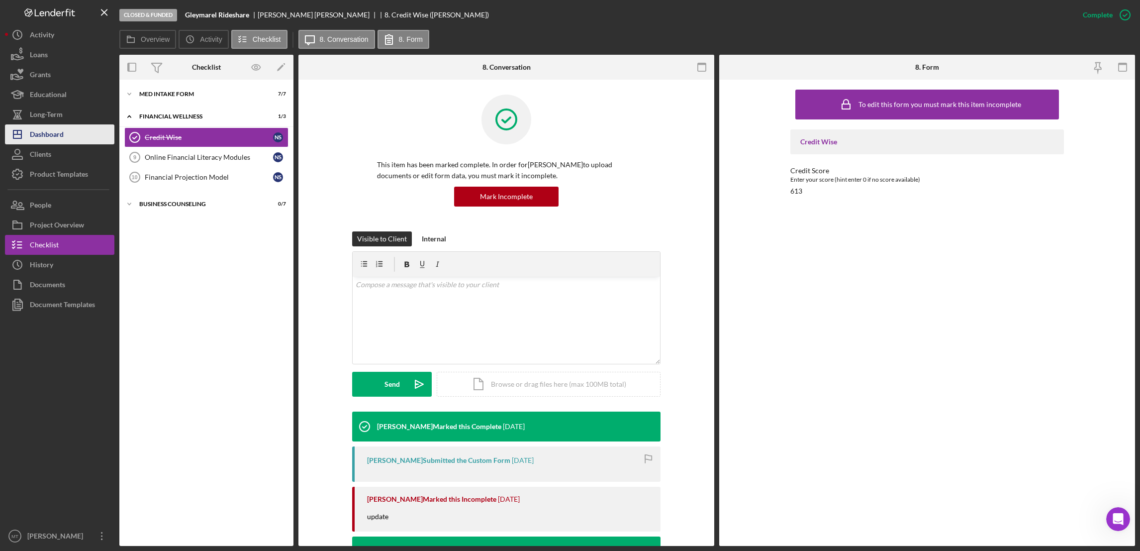
click at [52, 134] on div "Dashboard" at bounding box center [47, 135] width 34 height 22
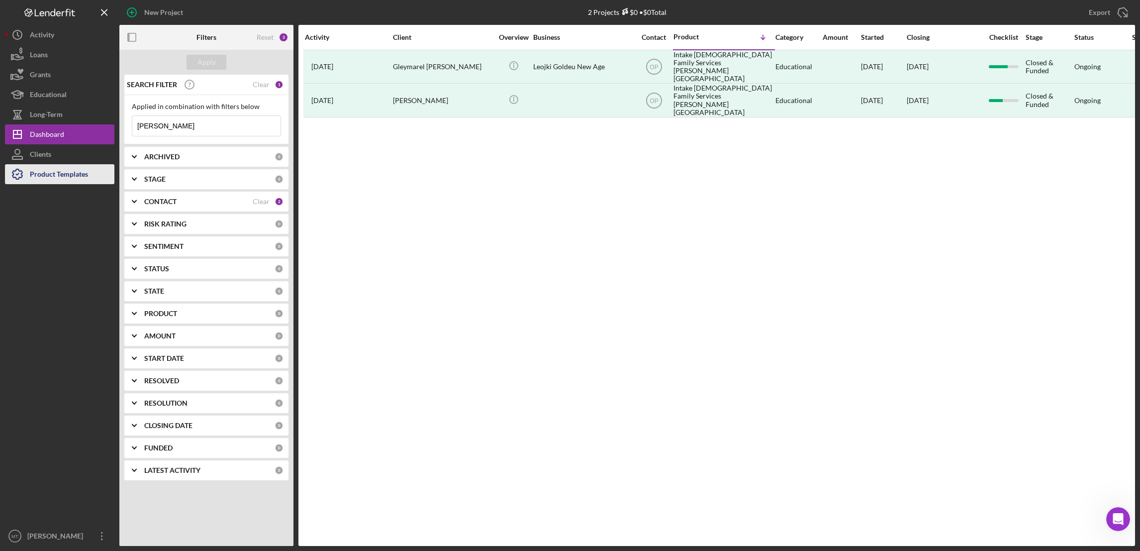
click at [57, 178] on div "Product Templates" at bounding box center [59, 175] width 58 height 22
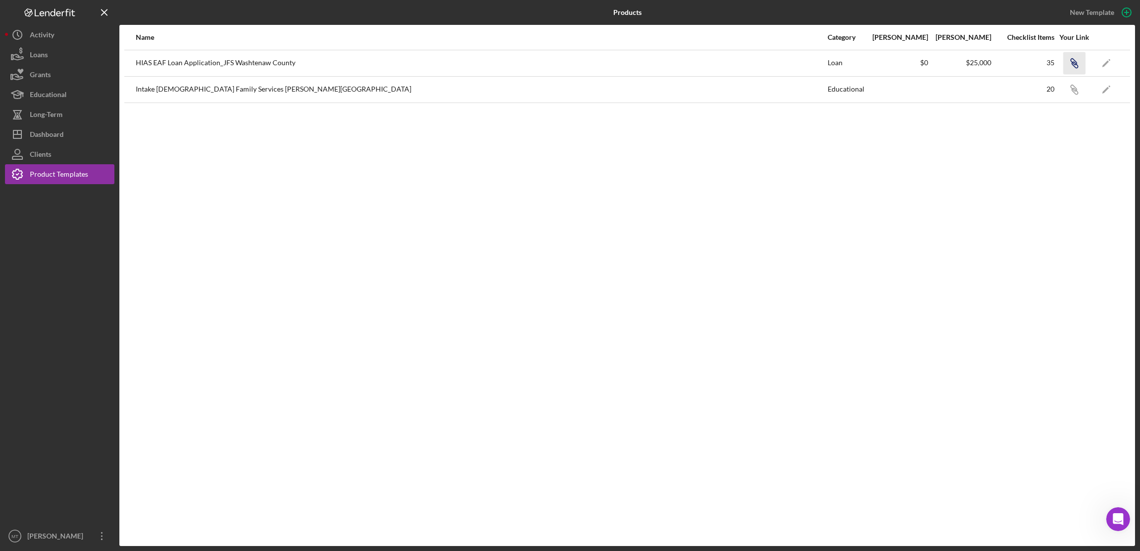
click at [1074, 64] on icon "button" at bounding box center [1073, 62] width 6 height 6
click at [56, 131] on div "Dashboard" at bounding box center [47, 135] width 34 height 22
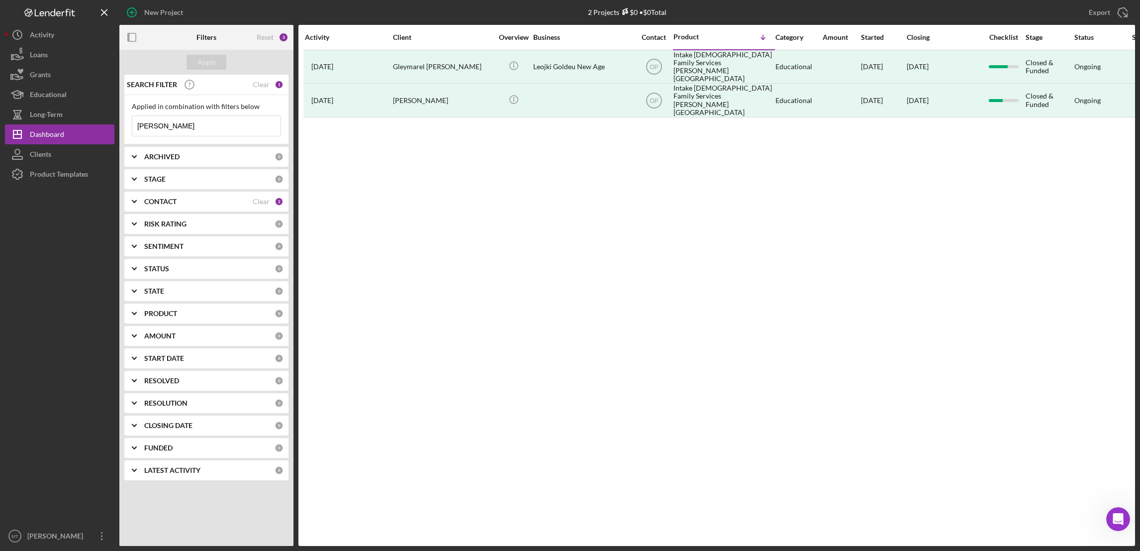
click at [166, 123] on input "[PERSON_NAME]" at bounding box center [206, 126] width 148 height 20
drag, startPoint x: 168, startPoint y: 130, endPoint x: 112, endPoint y: 129, distance: 55.7
click at [112, 129] on div "New Project 2 Projects $0 • $0 Total [PERSON_NAME] Export Icon/Export Filters R…" at bounding box center [570, 273] width 1130 height 546
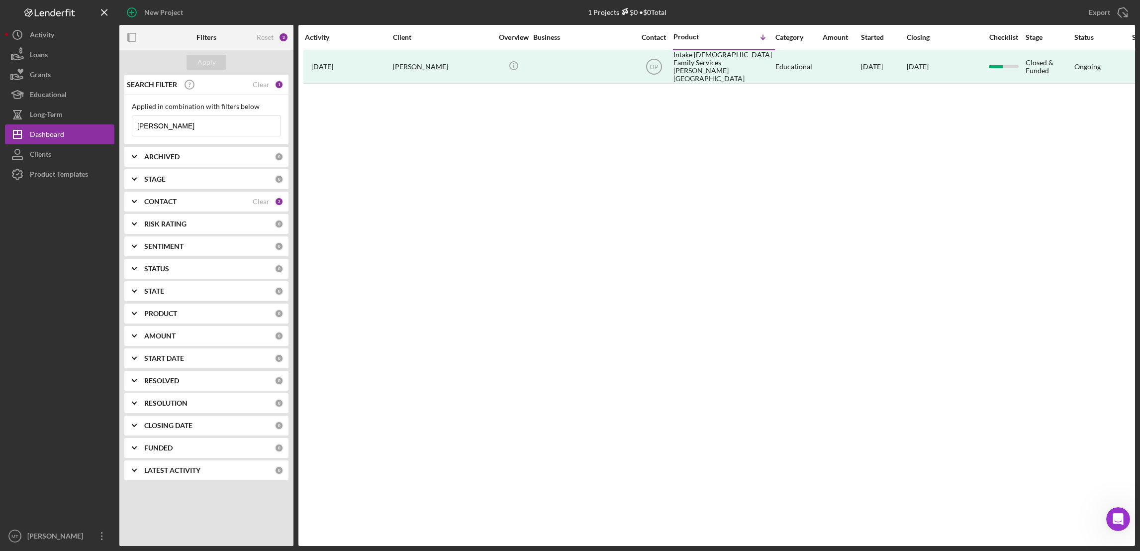
type input "[PERSON_NAME]"
